Goal: Task Accomplishment & Management: Use online tool/utility

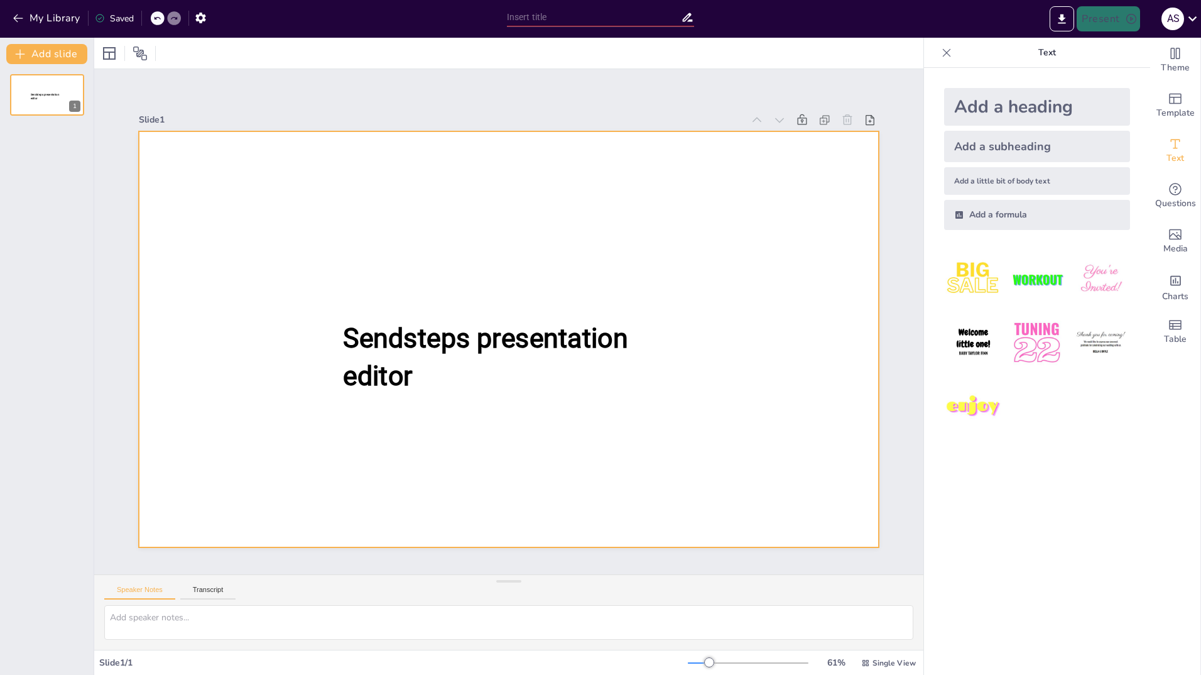
type input "New Sendsteps"
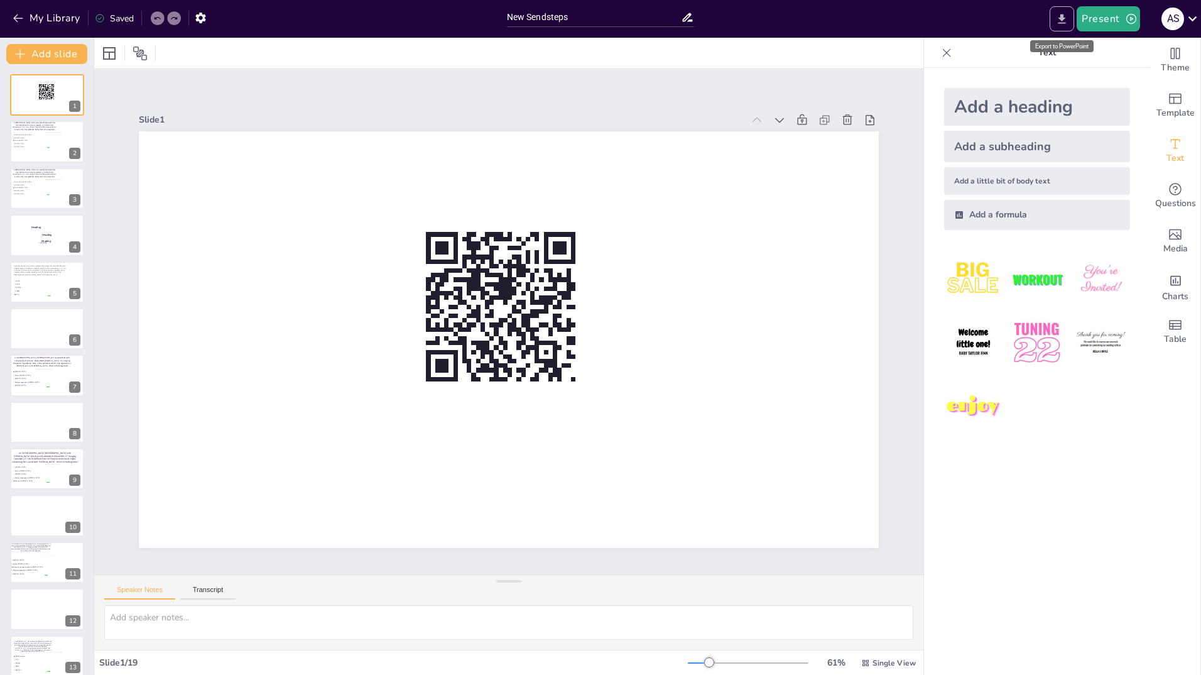
click at [1069, 20] on icon "Export to PowerPoint" at bounding box center [1061, 19] width 13 height 13
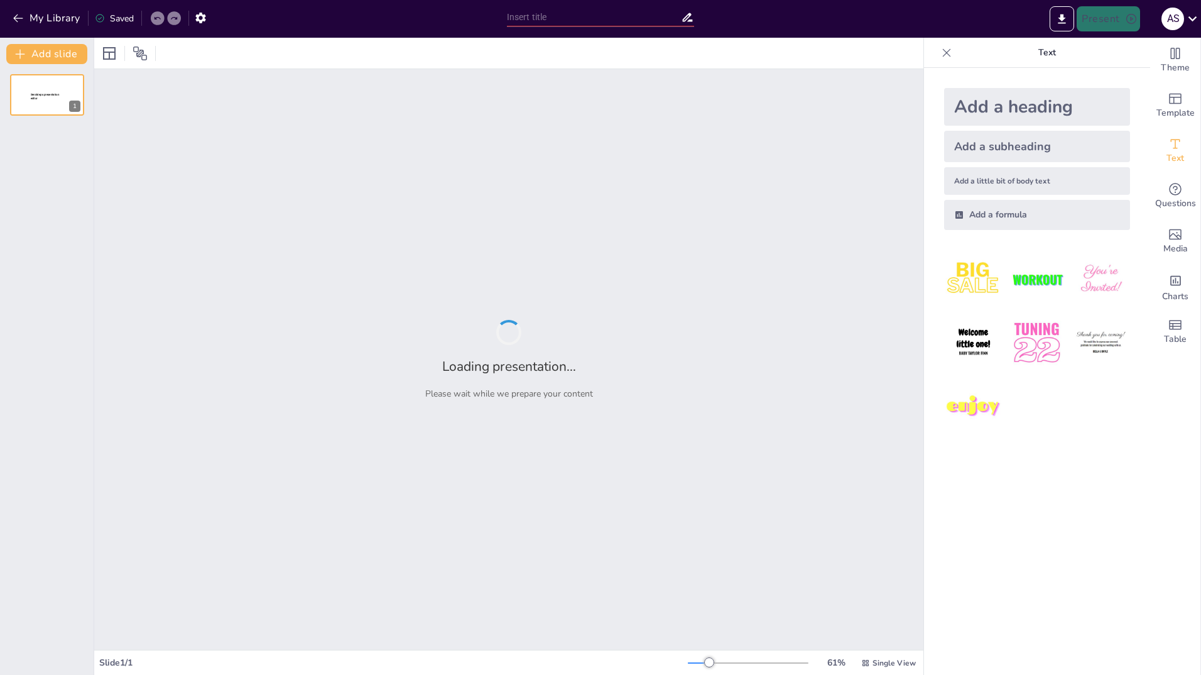
type input "New Sendsteps"
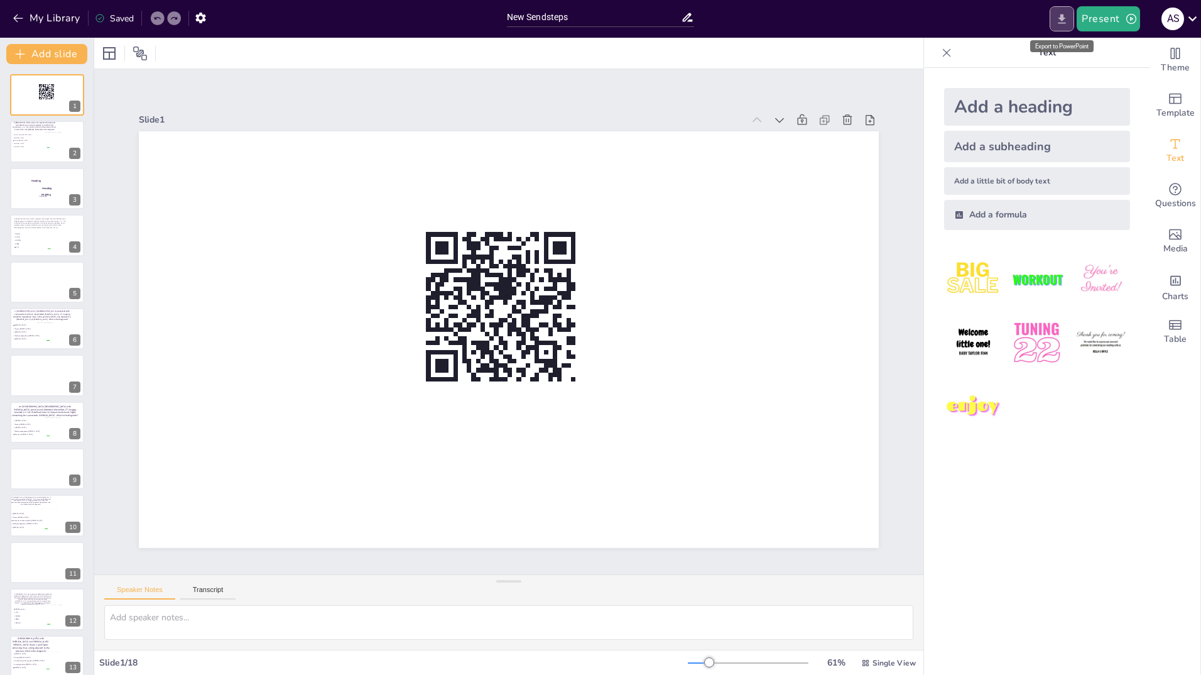
click at [1060, 21] on icon "Export to PowerPoint" at bounding box center [1061, 19] width 13 height 13
